Goal: Task Accomplishment & Management: Use online tool/utility

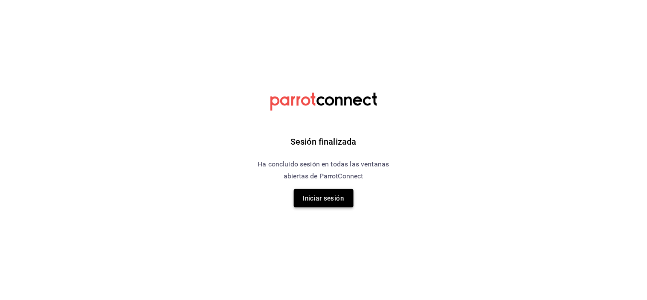
click at [319, 199] on font "Iniciar sesión" at bounding box center [323, 198] width 41 height 8
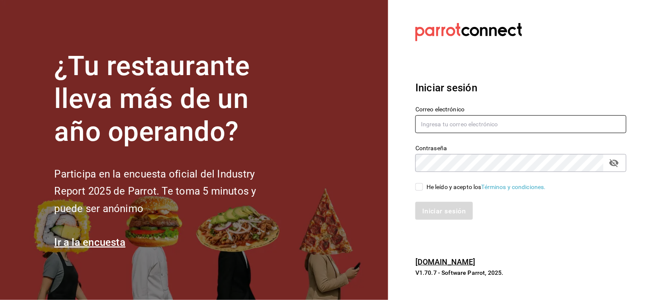
type input "[EMAIL_ADDRESS][DOMAIN_NAME]"
click at [416, 188] on input "He leído y acepto los Términos y condiciones." at bounding box center [419, 187] width 8 height 8
checkbox input "true"
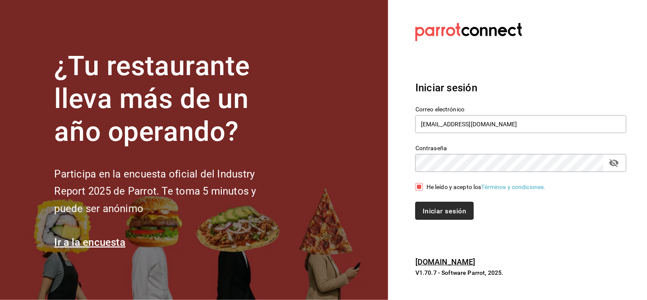
click at [442, 209] on font "Iniciar sesión" at bounding box center [444, 210] width 43 height 8
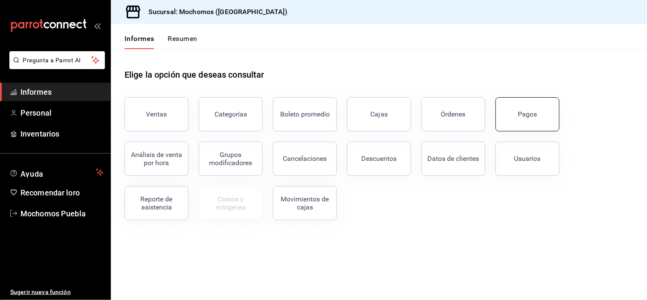
click at [519, 109] on button "Pagos" at bounding box center [527, 114] width 64 height 34
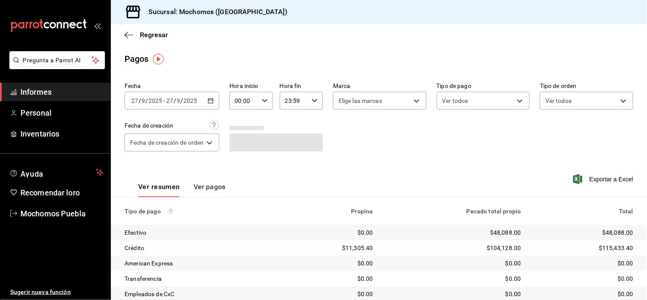
click at [263, 105] on div "00:00 Hora inicio" at bounding box center [250, 101] width 43 height 18
click at [242, 131] on font "05" at bounding box center [241, 130] width 7 height 7
type input "05:00"
click at [389, 133] on div at bounding box center [323, 150] width 647 height 300
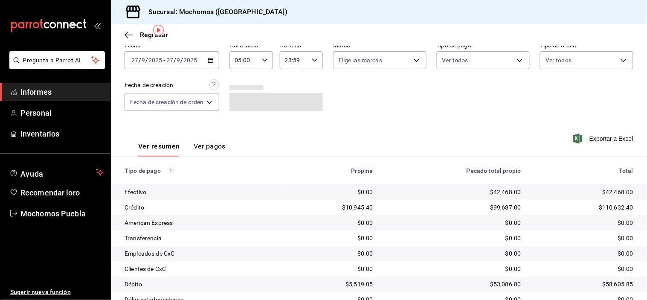
scroll to position [92, 0]
